Goal: Information Seeking & Learning: Learn about a topic

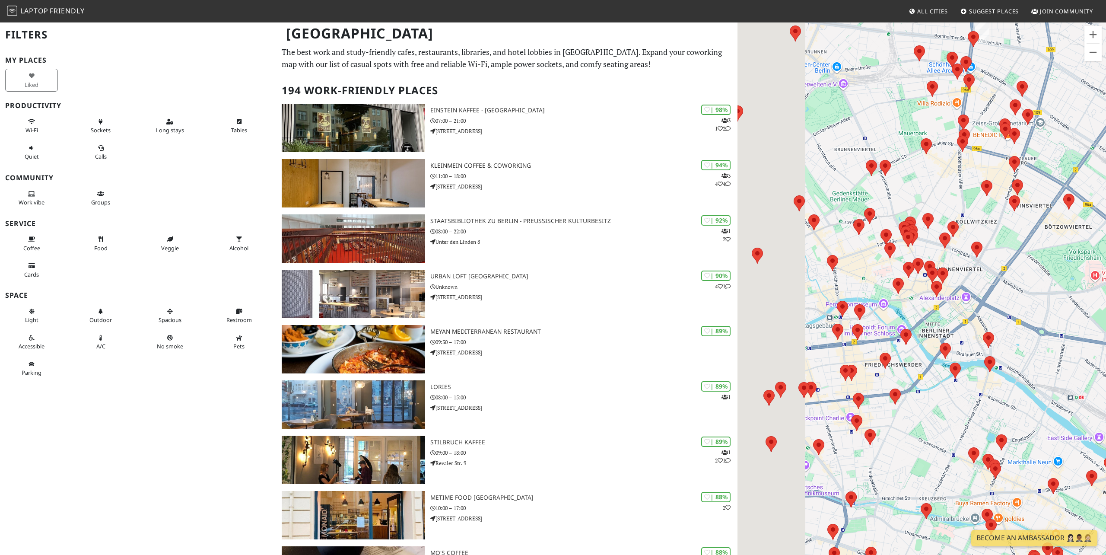
drag, startPoint x: 819, startPoint y: 200, endPoint x: 933, endPoint y: 203, distance: 114.6
click at [936, 200] on div at bounding box center [922, 299] width 369 height 555
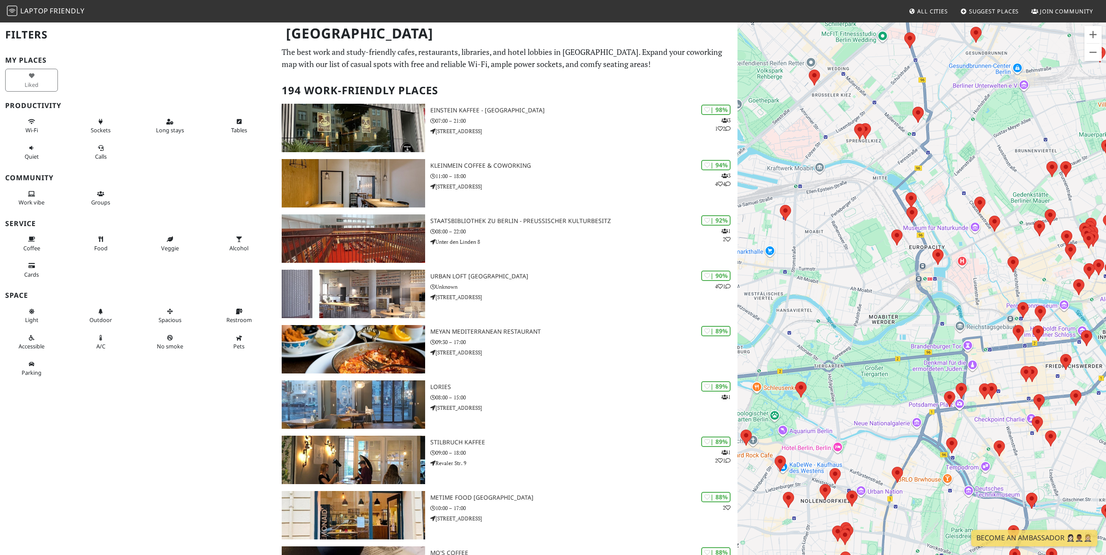
drag, startPoint x: 936, startPoint y: 188, endPoint x: 878, endPoint y: 193, distance: 57.6
click at [883, 193] on div at bounding box center [922, 299] width 369 height 555
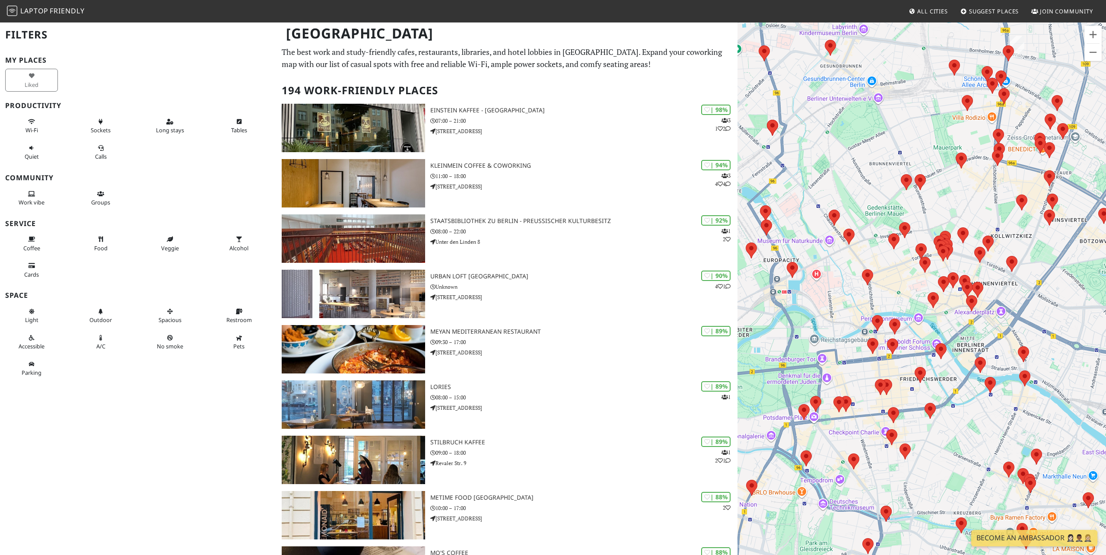
drag, startPoint x: 878, startPoint y: 193, endPoint x: 910, endPoint y: 213, distance: 37.3
click at [889, 198] on div at bounding box center [922, 299] width 369 height 555
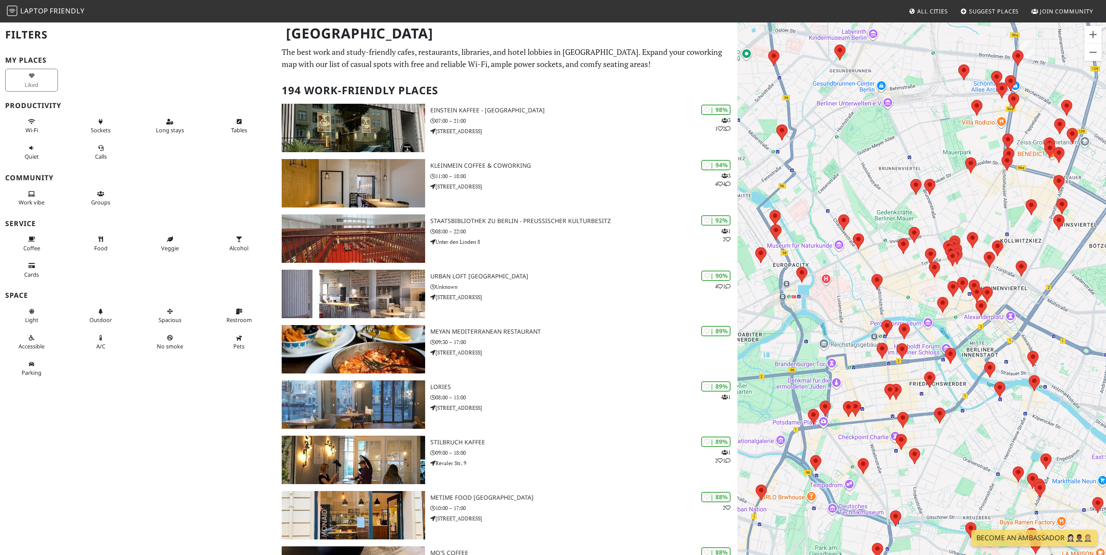
drag, startPoint x: 910, startPoint y: 213, endPoint x: 910, endPoint y: 221, distance: 8.2
click at [910, 221] on div at bounding box center [922, 299] width 369 height 555
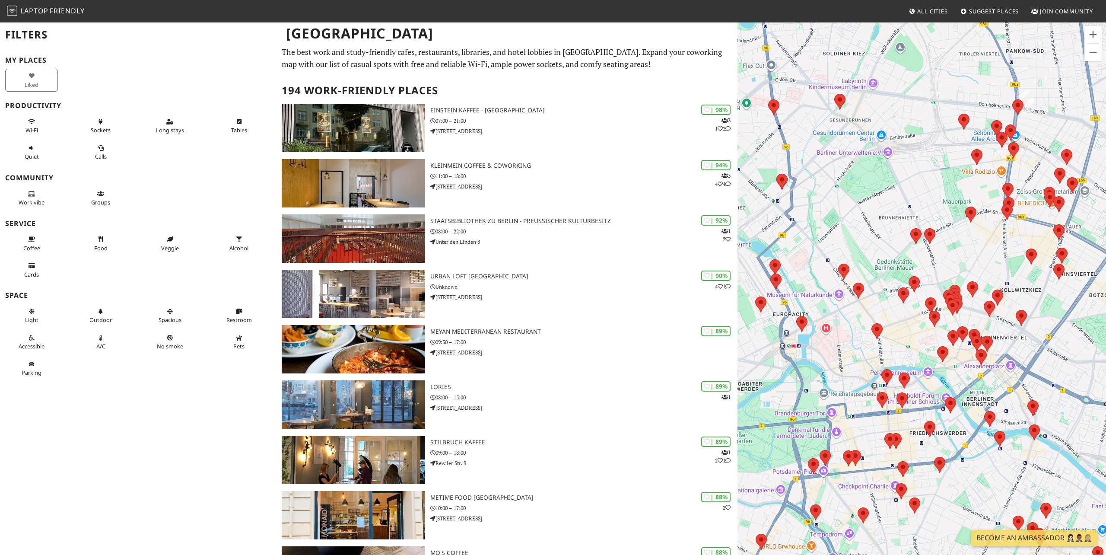
drag, startPoint x: 973, startPoint y: 182, endPoint x: 1017, endPoint y: 158, distance: 49.9
click at [1016, 158] on div at bounding box center [922, 299] width 369 height 555
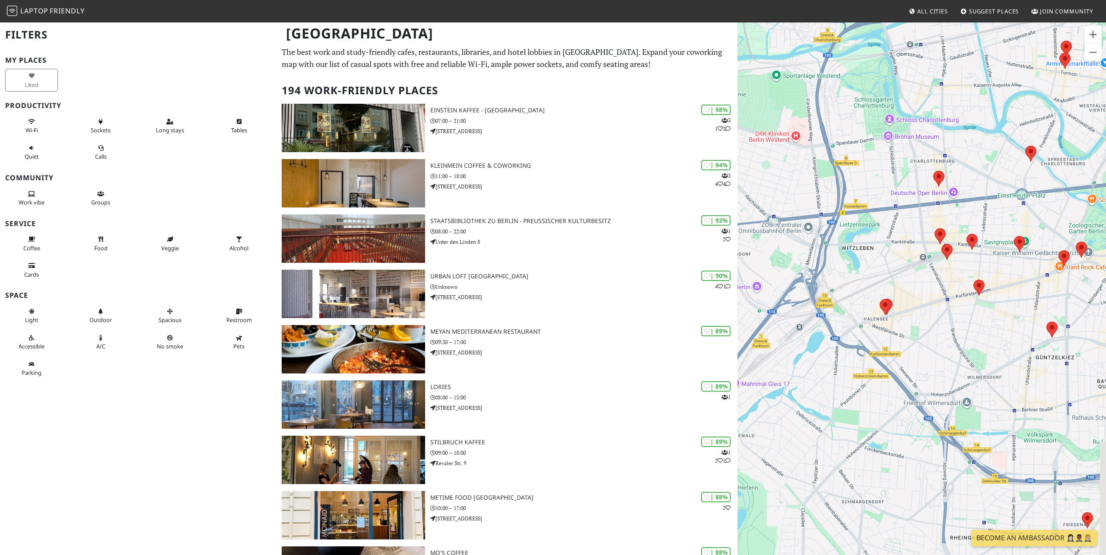
drag, startPoint x: 928, startPoint y: 147, endPoint x: 850, endPoint y: 196, distance: 92.1
click at [854, 193] on div at bounding box center [922, 299] width 369 height 555
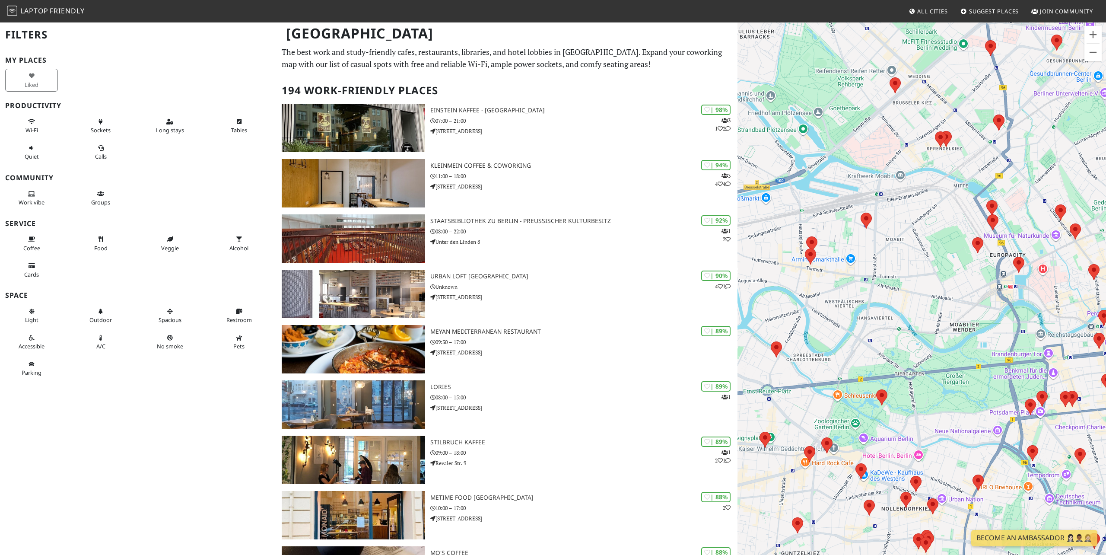
drag, startPoint x: 850, startPoint y: 196, endPoint x: 851, endPoint y: 233, distance: 37.6
click at [850, 233] on div at bounding box center [922, 299] width 369 height 555
drag, startPoint x: 914, startPoint y: 130, endPoint x: 888, endPoint y: 144, distance: 30.4
click at [888, 144] on div at bounding box center [922, 299] width 369 height 555
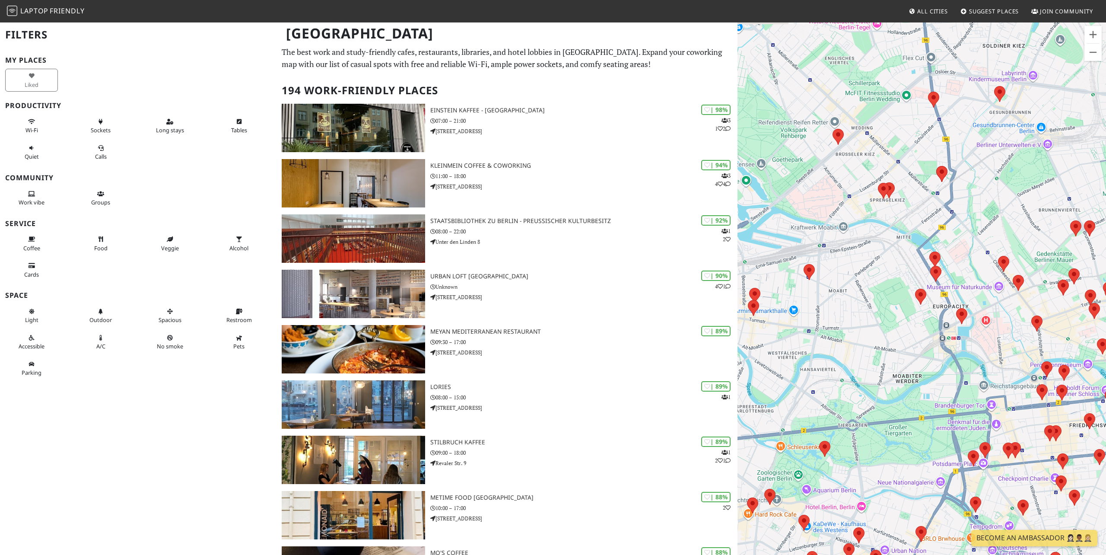
drag, startPoint x: 942, startPoint y: 94, endPoint x: 916, endPoint y: 130, distance: 44.0
click at [918, 131] on div at bounding box center [922, 299] width 369 height 555
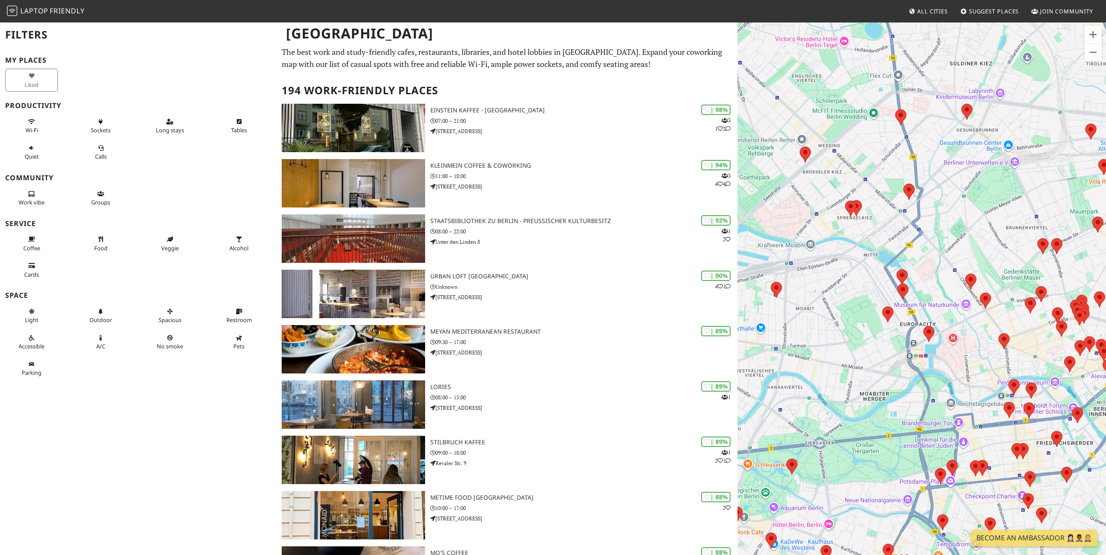
drag, startPoint x: 916, startPoint y: 130, endPoint x: 902, endPoint y: 188, distance: 59.7
click at [908, 152] on div at bounding box center [922, 299] width 369 height 555
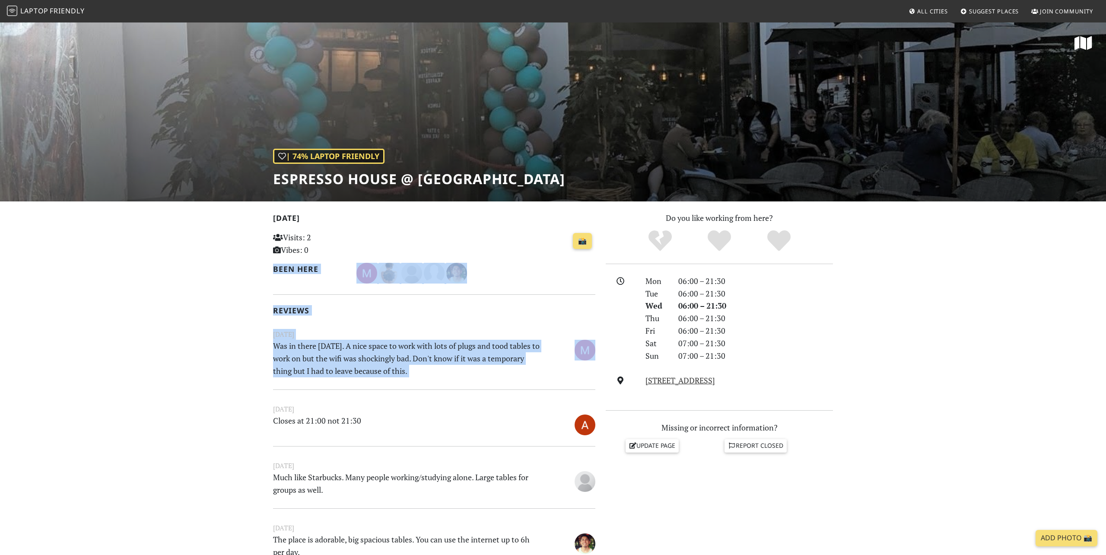
drag, startPoint x: 506, startPoint y: 259, endPoint x: 506, endPoint y: 393, distance: 134.0
click at [506, 393] on div "Today Visits: 2 Vibes: 0 📸 Been here Reviews May 24, 2024 Was in there today. A…" at bounding box center [434, 409] width 322 height 394
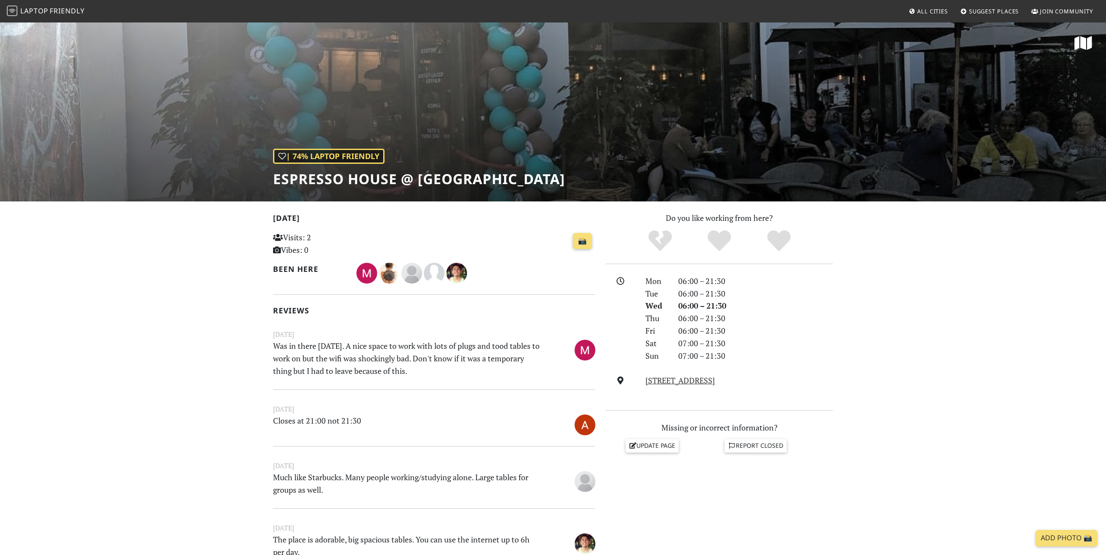
click at [506, 393] on div "November 26, 2021 Closes at 21:00 not 21:30 October 07, 2021 Much like Starbuck…" at bounding box center [434, 491] width 322 height 204
drag, startPoint x: 476, startPoint y: 357, endPoint x: 476, endPoint y: 370, distance: 12.5
click at [476, 374] on p "Was in there today. A nice space to work with lots of plugs and tood tables to …" at bounding box center [406, 358] width 277 height 37
click at [476, 370] on p "Was in there today. A nice space to work with lots of plugs and tood tables to …" at bounding box center [406, 358] width 277 height 37
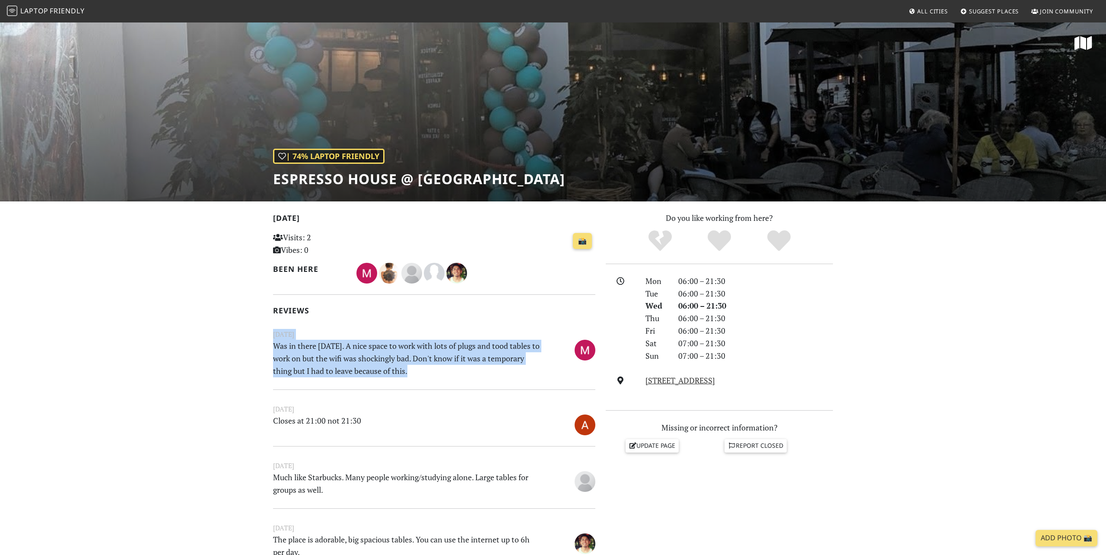
drag, startPoint x: 476, startPoint y: 370, endPoint x: 438, endPoint y: 318, distance: 64.6
click at [438, 318] on div "Today Visits: 2 Vibes: 0 📸 Been here Reviews May 24, 2024 Was in there today. A…" at bounding box center [434, 409] width 322 height 394
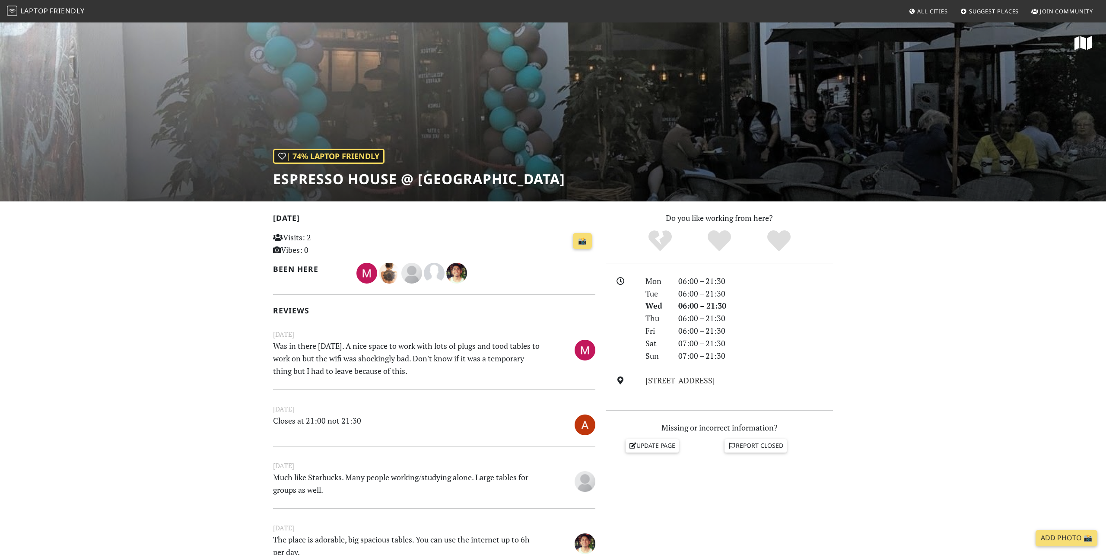
click at [350, 171] on h1 "Espresso House @ [GEOGRAPHIC_DATA]" at bounding box center [419, 179] width 292 height 16
drag, startPoint x: 350, startPoint y: 170, endPoint x: 295, endPoint y: 169, distance: 55.8
click at [295, 171] on h1 "Espresso House @ [GEOGRAPHIC_DATA]" at bounding box center [419, 179] width 292 height 16
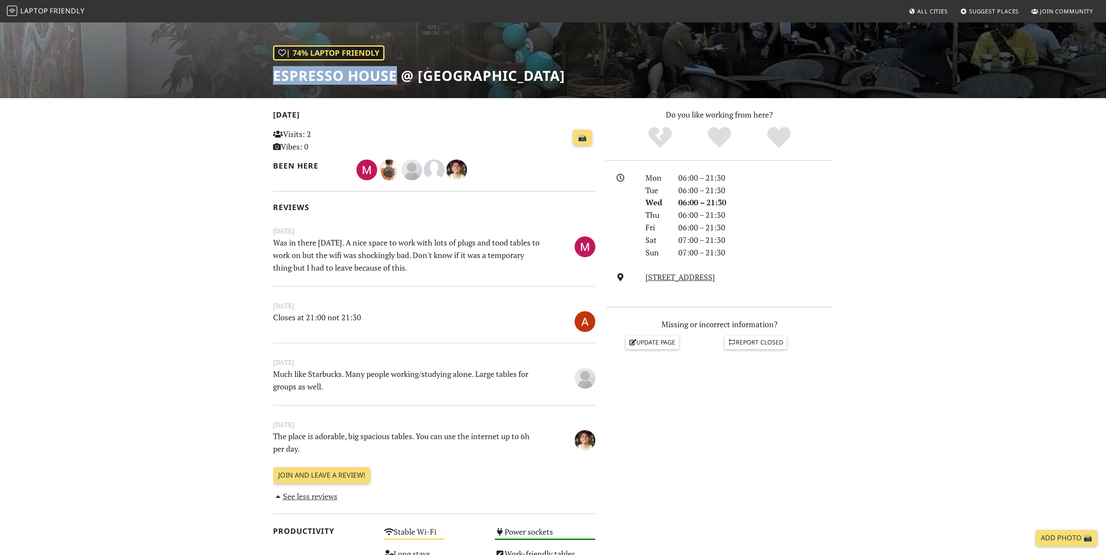
scroll to position [118, 0]
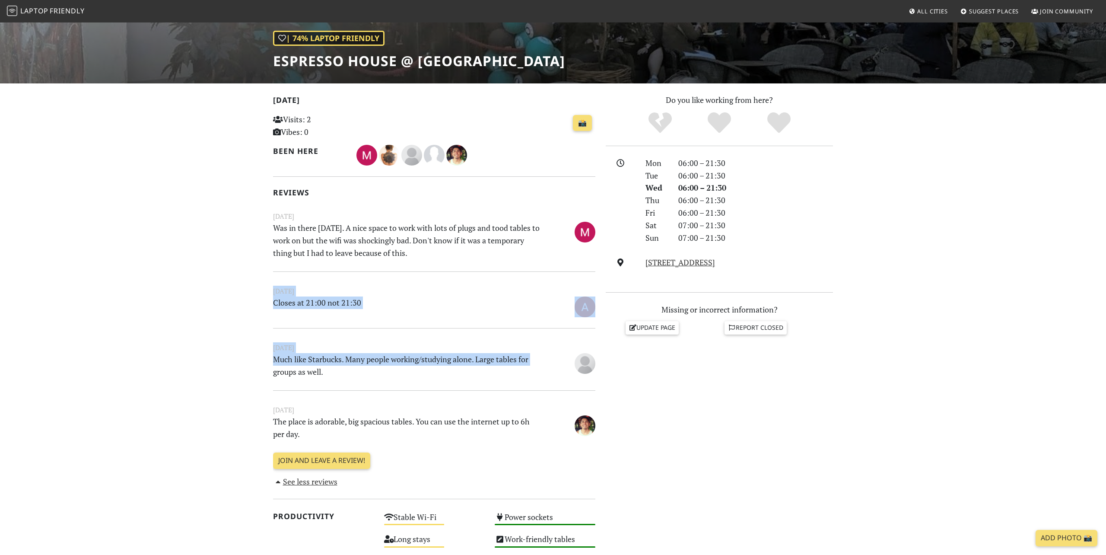
drag, startPoint x: 226, startPoint y: 293, endPoint x: 230, endPoint y: 374, distance: 81.8
click at [230, 372] on section "Today Visits: 2 Vibes: 0 📸 Been here Reviews May 24, 2024 Was in there today. A…" at bounding box center [553, 485] width 1106 height 805
click at [230, 374] on section "Today Visits: 2 Vibes: 0 📸 Been here Reviews May 24, 2024 Was in there today. A…" at bounding box center [553, 485] width 1106 height 805
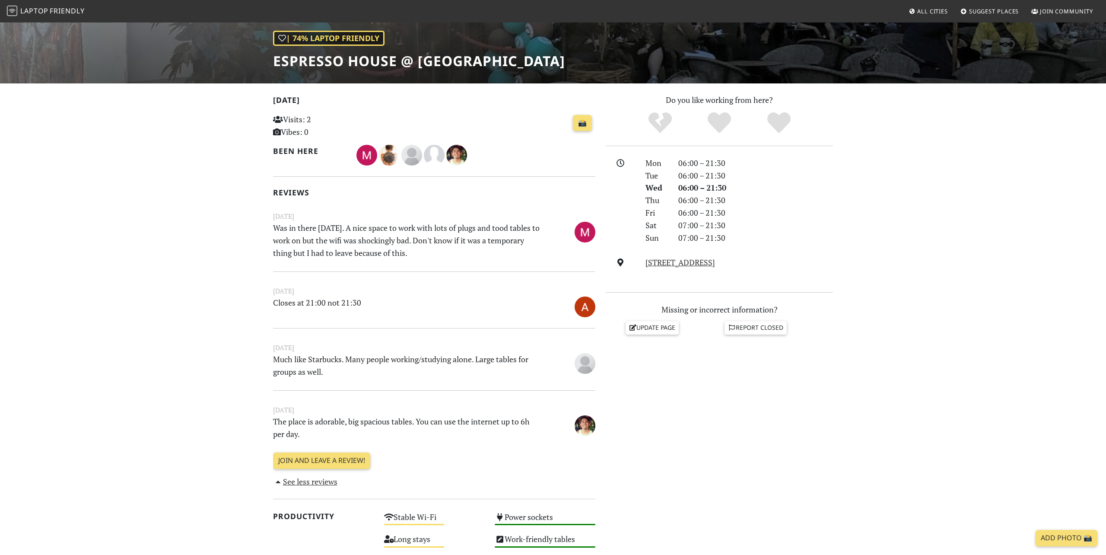
click at [230, 374] on section "Today Visits: 2 Vibes: 0 📸 Been here Reviews May 24, 2024 Was in there today. A…" at bounding box center [553, 485] width 1106 height 805
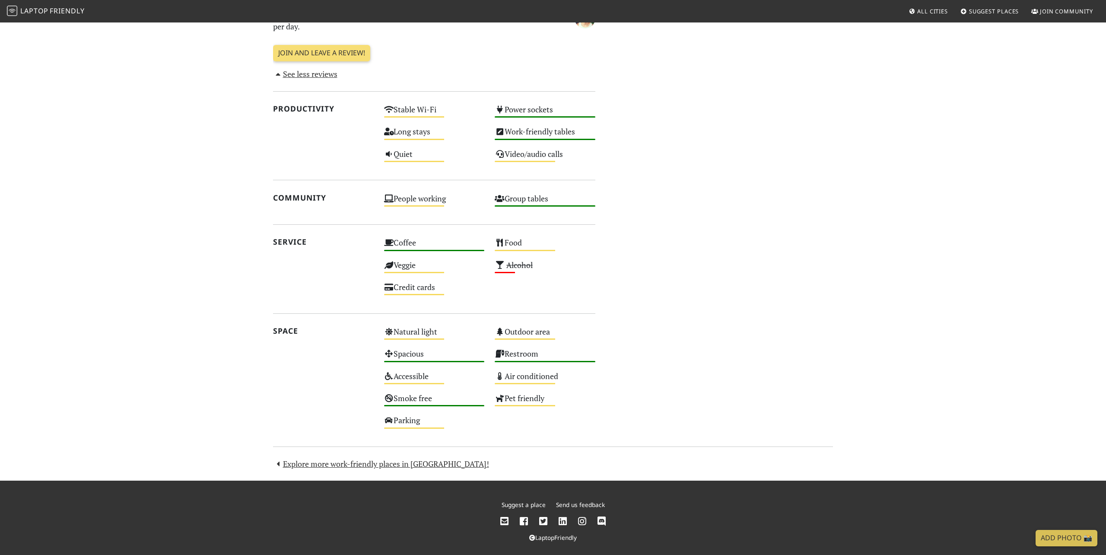
scroll to position [525, 0]
drag, startPoint x: 230, startPoint y: 374, endPoint x: 233, endPoint y: 235, distance: 139.2
click at [231, 243] on section "Today Visits: 2 Vibes: 0 📸 Been here Reviews May 24, 2024 Was in there today. A…" at bounding box center [553, 78] width 1106 height 805
click at [233, 235] on section "Today Visits: 2 Vibes: 0 📸 Been here Reviews May 24, 2024 Was in there today. A…" at bounding box center [553, 78] width 1106 height 805
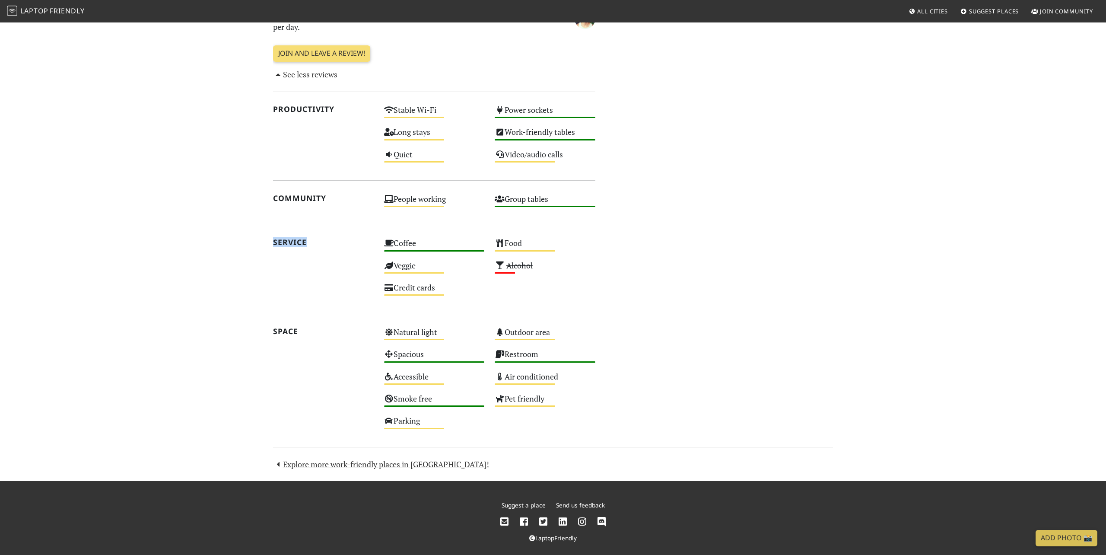
click at [233, 240] on section "Today Visits: 2 Vibes: 0 📸 Been here Reviews May 24, 2024 Was in there today. A…" at bounding box center [553, 78] width 1106 height 805
click at [261, 194] on section "Today Visits: 2 Vibes: 0 📸 Been here Reviews May 24, 2024 Was in there today. A…" at bounding box center [553, 78] width 1106 height 805
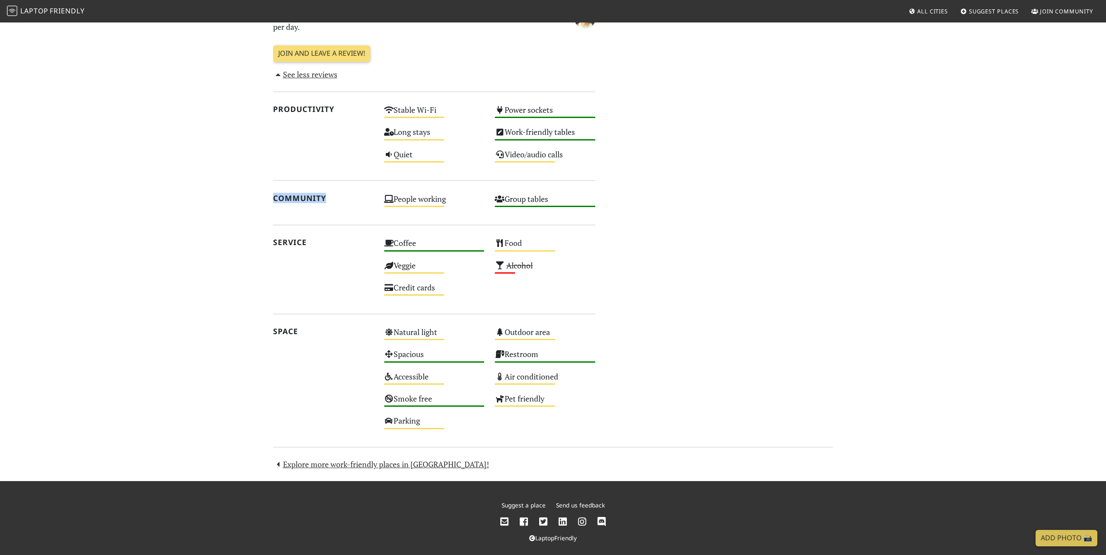
click at [254, 95] on section "Today Visits: 2 Vibes: 0 📸 Been here Reviews May 24, 2024 Was in there today. A…" at bounding box center [553, 78] width 1106 height 805
